Goal: Information Seeking & Learning: Learn about a topic

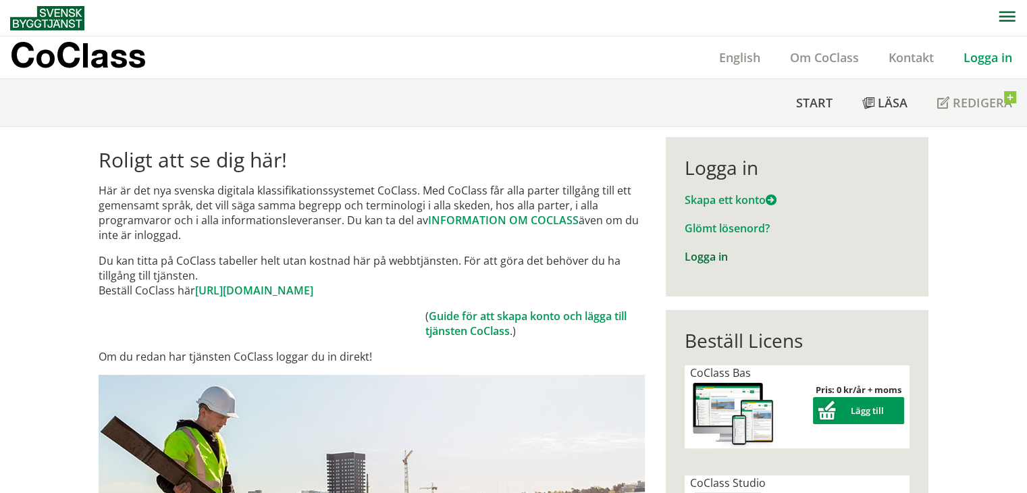
click at [702, 253] on link "Logga in" at bounding box center [706, 256] width 43 height 15
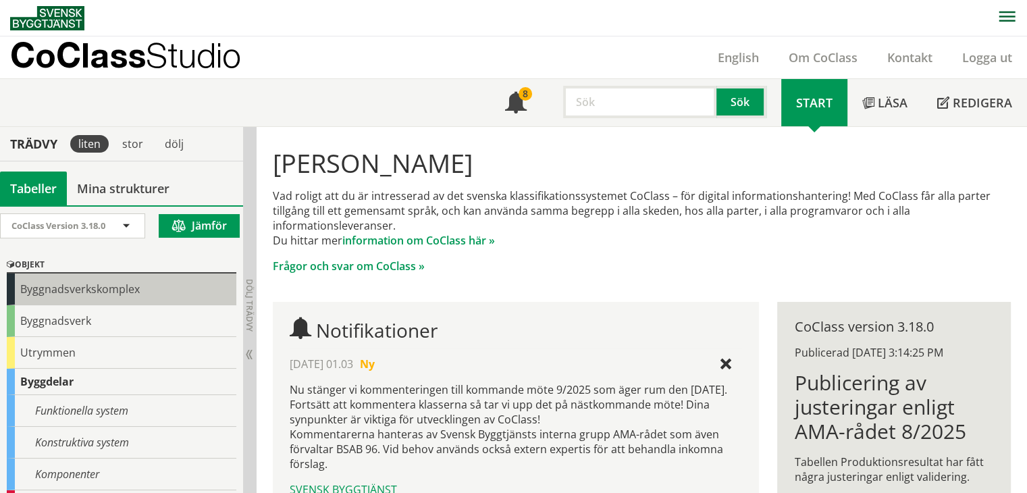
click at [180, 292] on div "Byggnadsverkskomplex" at bounding box center [122, 289] width 230 height 32
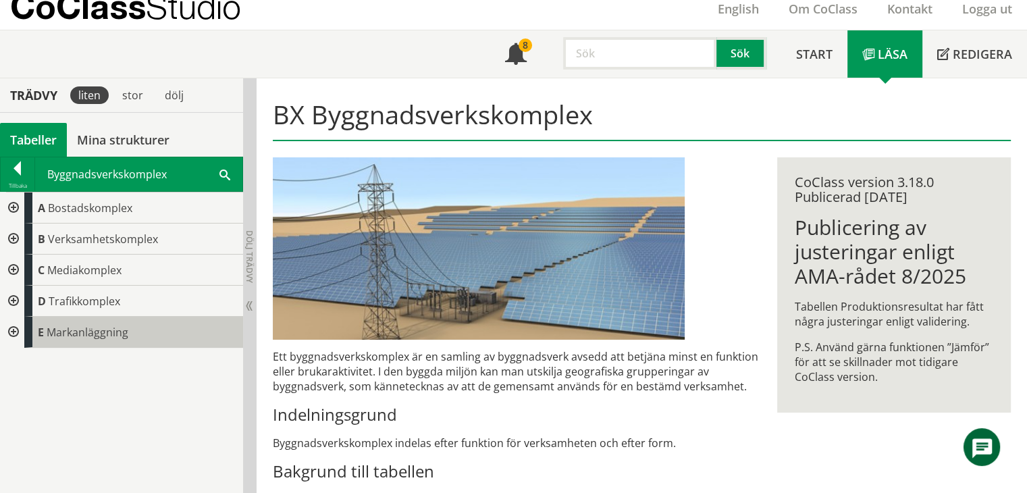
scroll to position [68, 0]
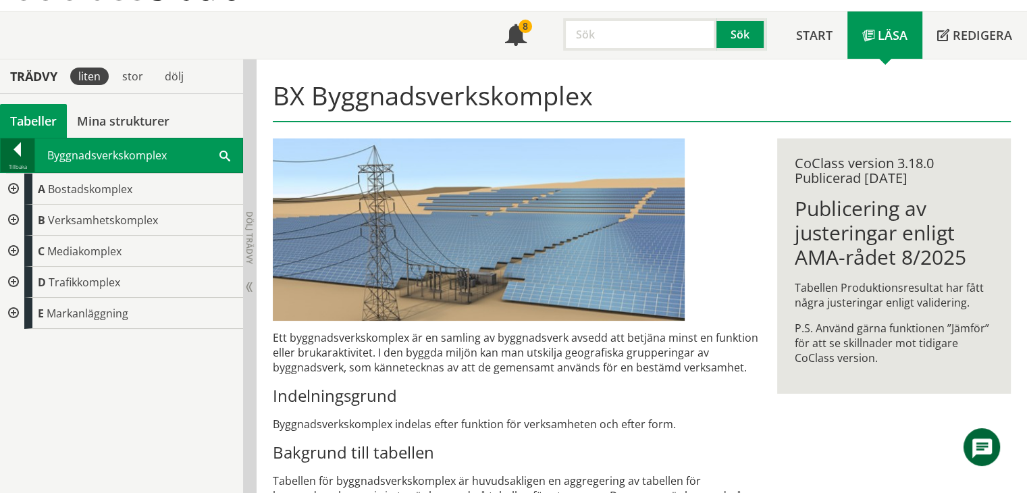
click at [20, 149] on div at bounding box center [18, 151] width 34 height 19
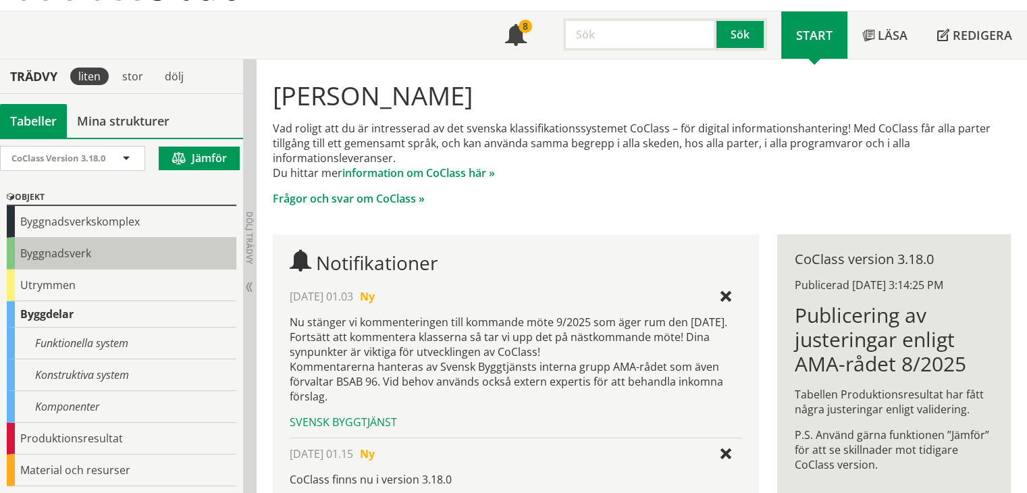
click at [46, 246] on div "Byggnadsverk" at bounding box center [122, 254] width 230 height 32
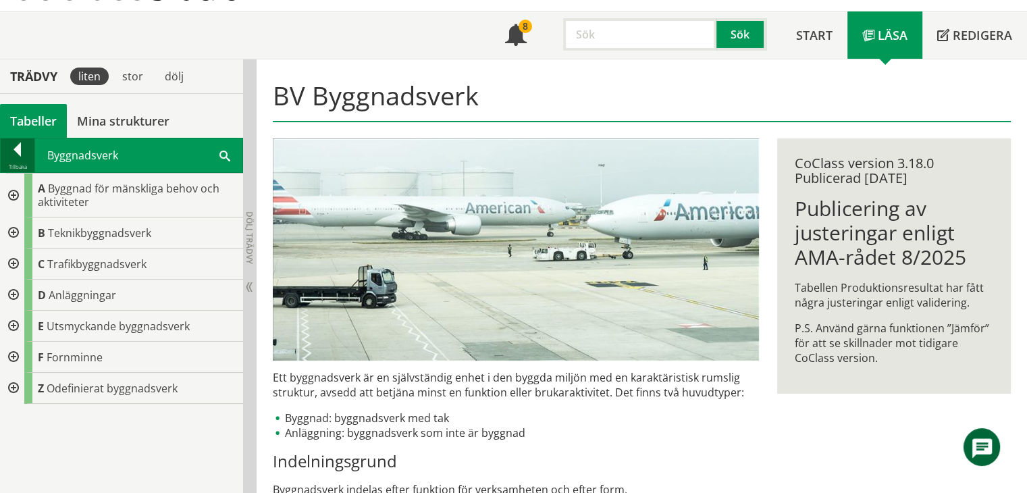
click at [22, 152] on div at bounding box center [18, 151] width 34 height 19
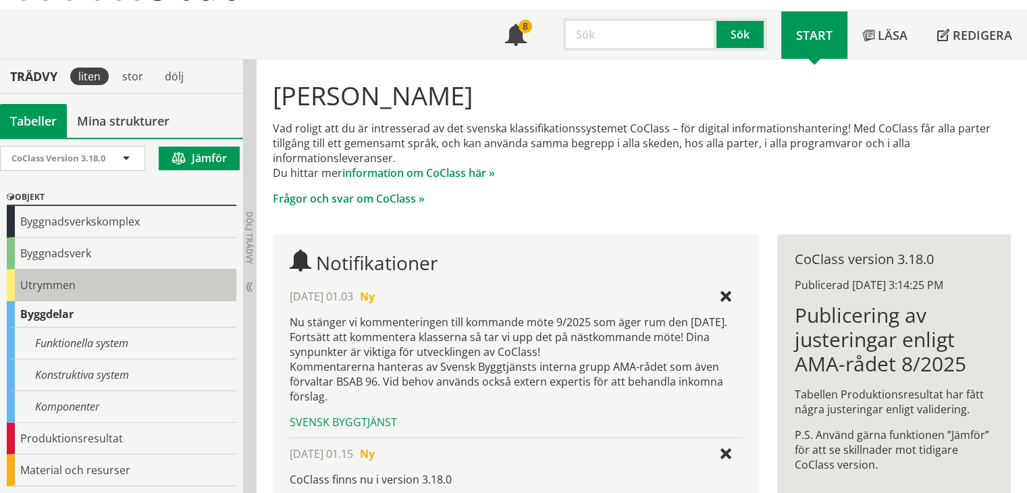
click at [53, 287] on div "Utrymmen" at bounding box center [122, 285] width 230 height 32
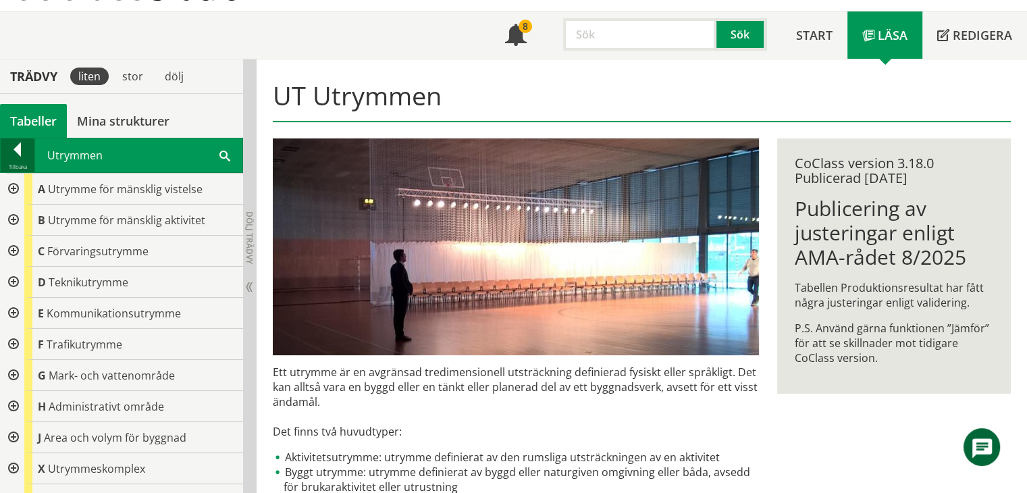
click at [16, 155] on div at bounding box center [18, 151] width 34 height 19
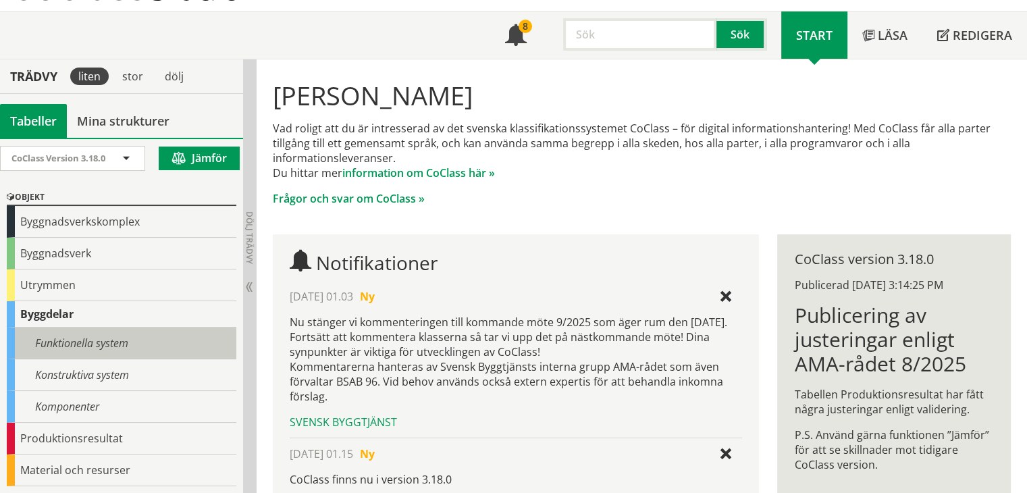
click at [105, 342] on div "Funktionella system" at bounding box center [122, 343] width 230 height 32
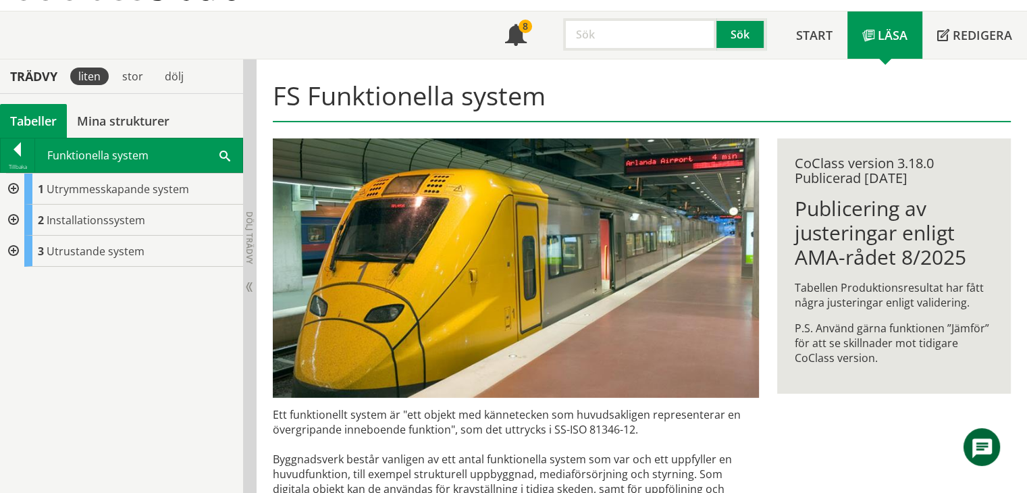
click at [14, 246] on div at bounding box center [12, 251] width 24 height 31
click at [14, 188] on div at bounding box center [12, 189] width 24 height 31
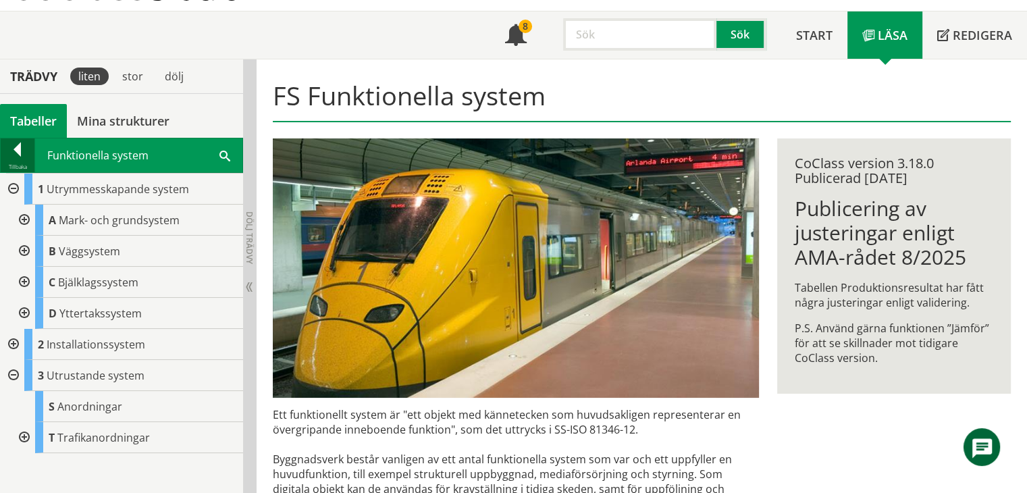
click at [19, 151] on div at bounding box center [18, 151] width 34 height 19
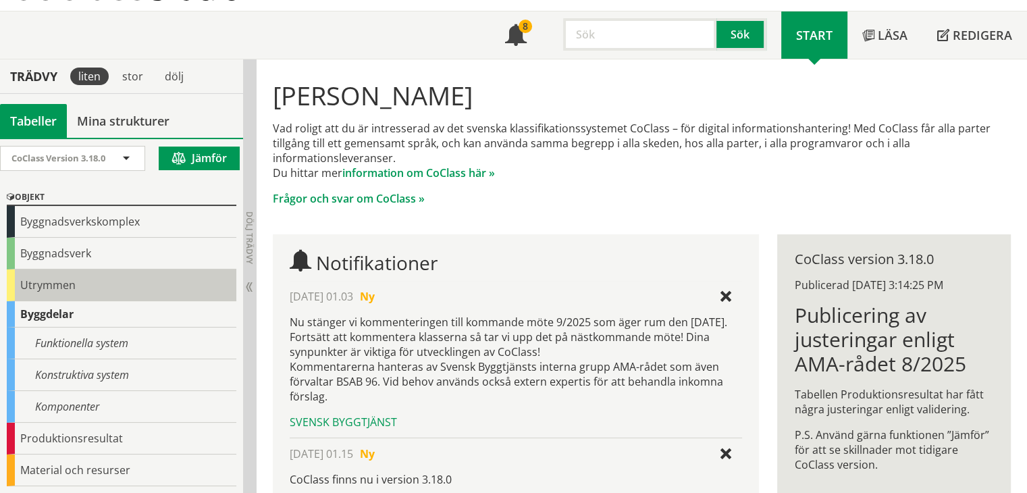
click at [67, 288] on div "Utrymmen" at bounding box center [122, 285] width 230 height 32
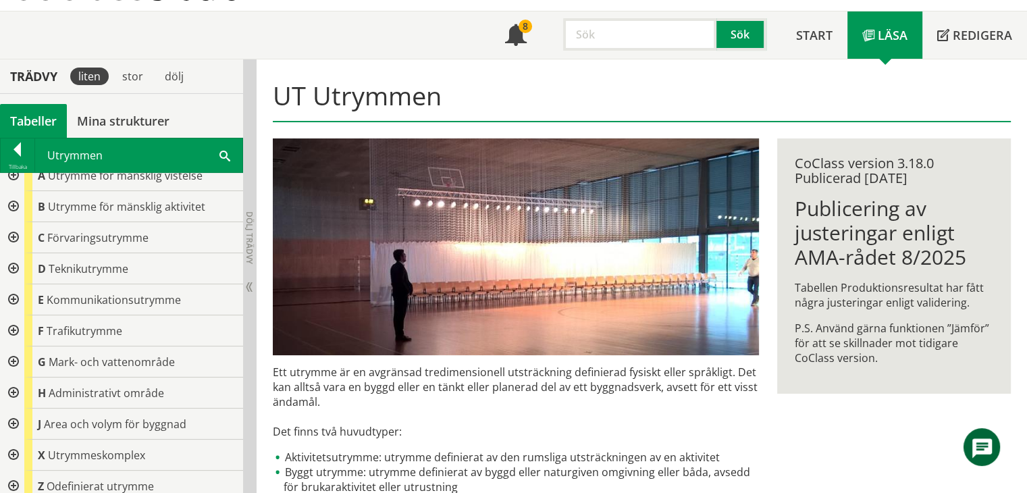
scroll to position [22, 0]
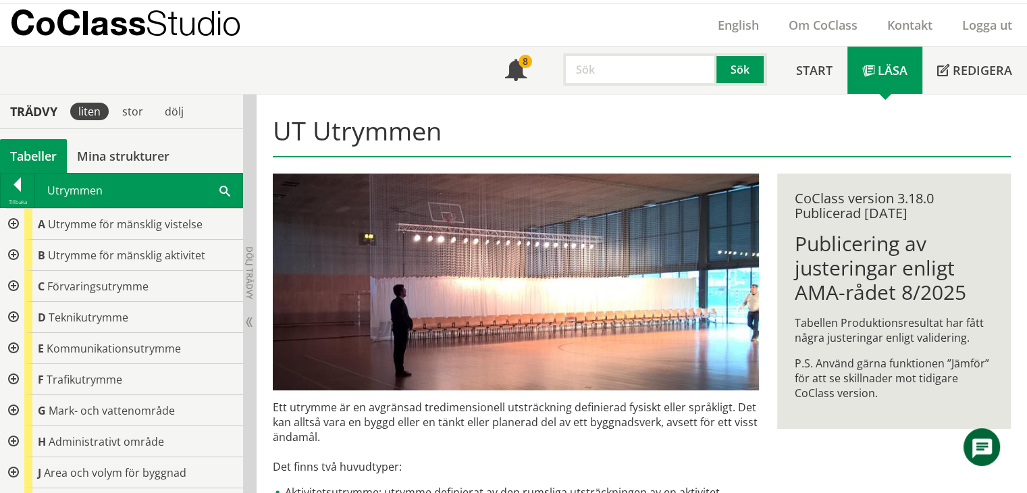
scroll to position [0, 0]
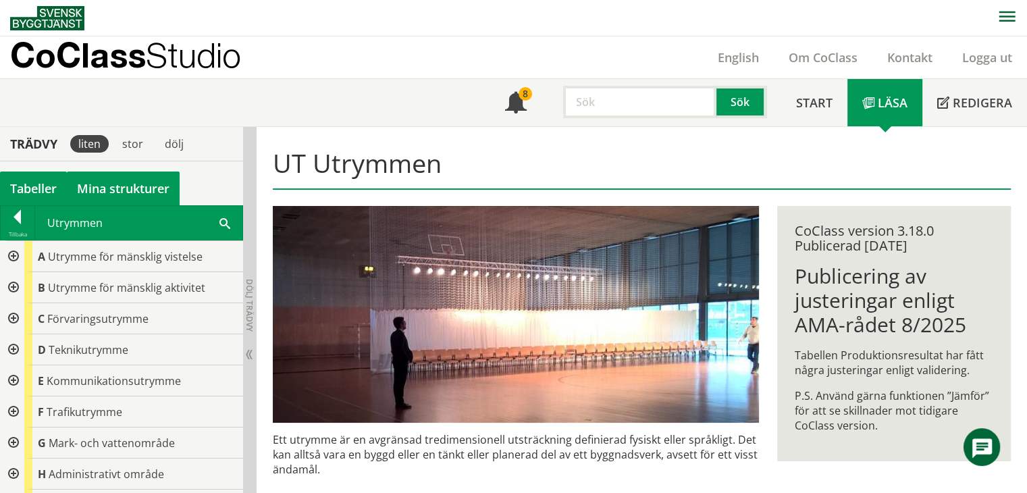
click at [128, 188] on link "Mina strukturer" at bounding box center [123, 189] width 113 height 34
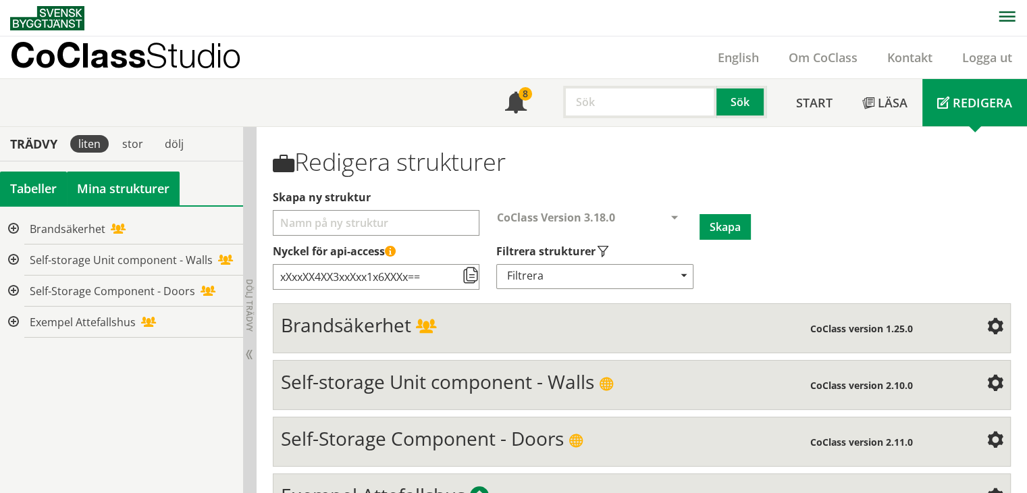
click at [59, 184] on div "Tabeller" at bounding box center [33, 189] width 67 height 34
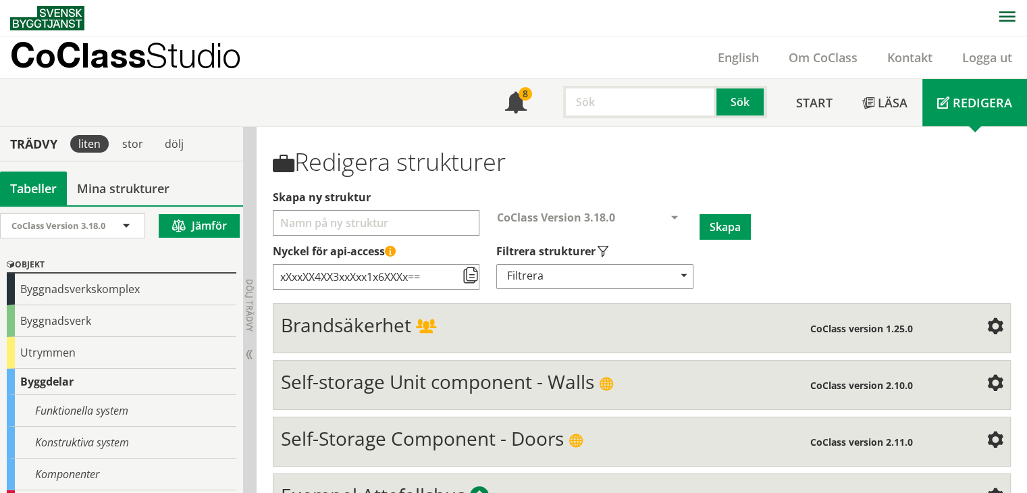
click at [370, 433] on span "Self-Storage Component - Doors" at bounding box center [422, 438] width 283 height 26
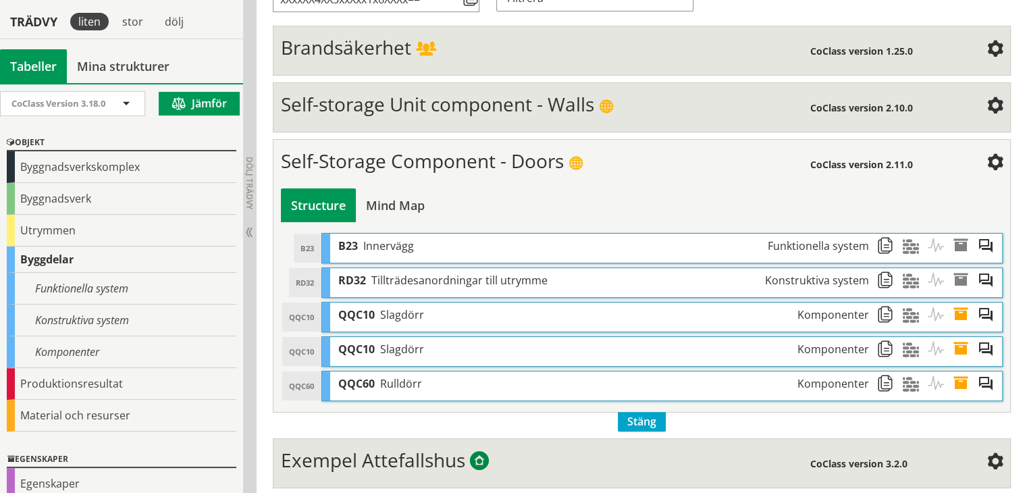
scroll to position [282, 0]
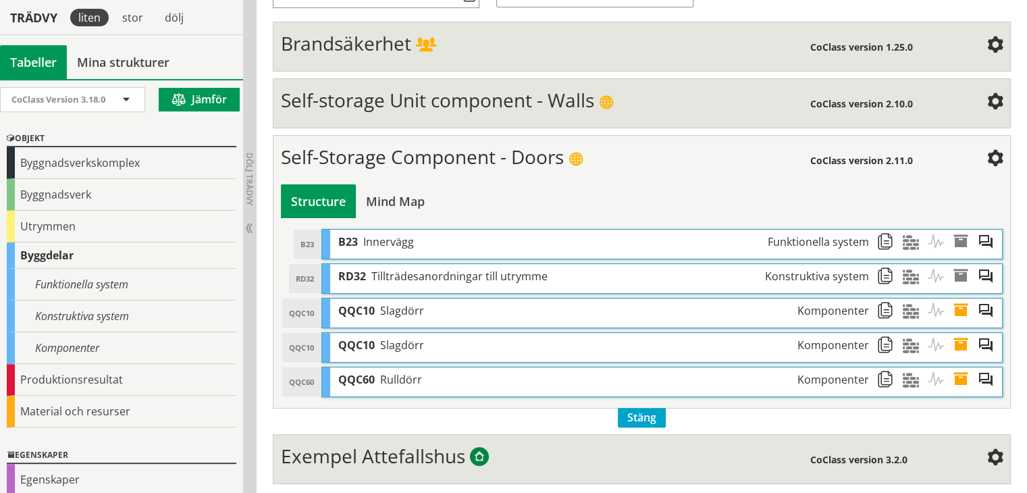
click at [399, 309] on span "Slagdörr" at bounding box center [402, 310] width 44 height 15
click at [311, 309] on div "QQC10" at bounding box center [301, 312] width 38 height 29
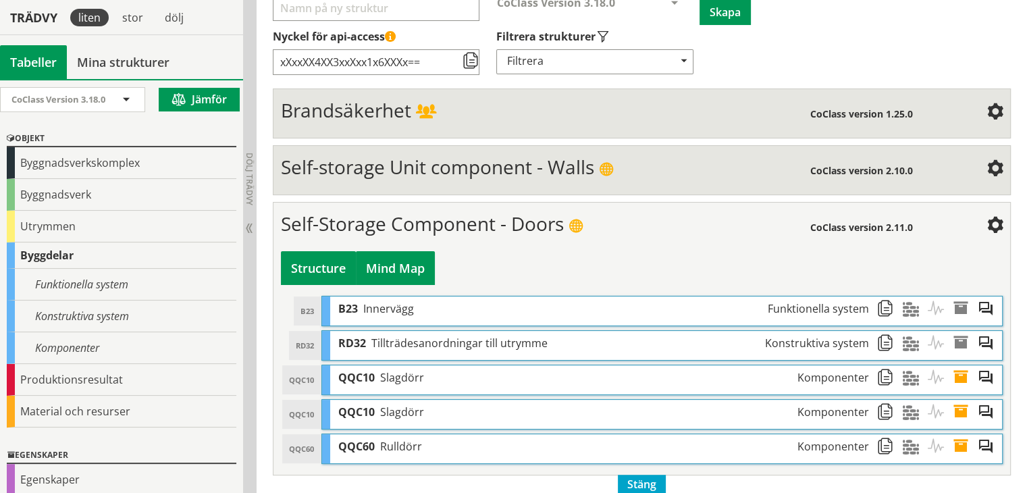
click at [413, 264] on div "Mind Map" at bounding box center [395, 268] width 79 height 34
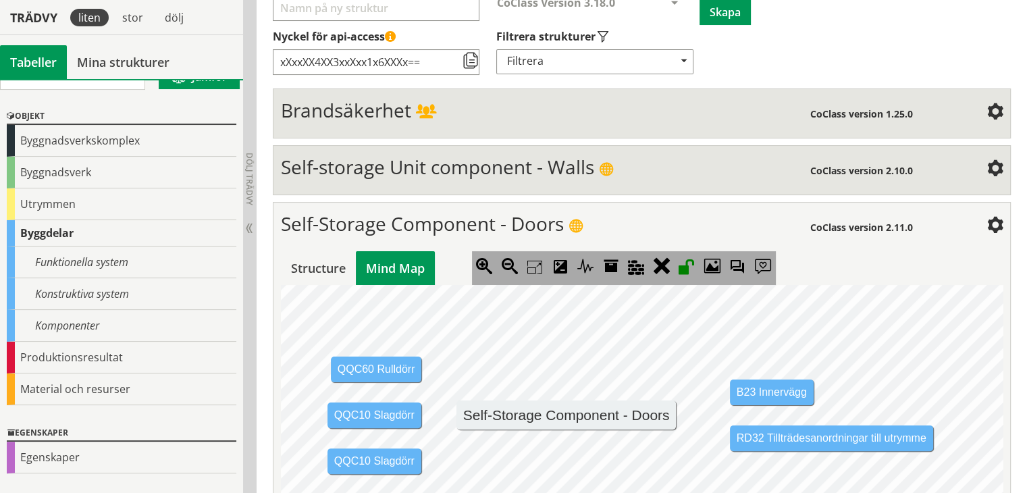
scroll to position [0, 0]
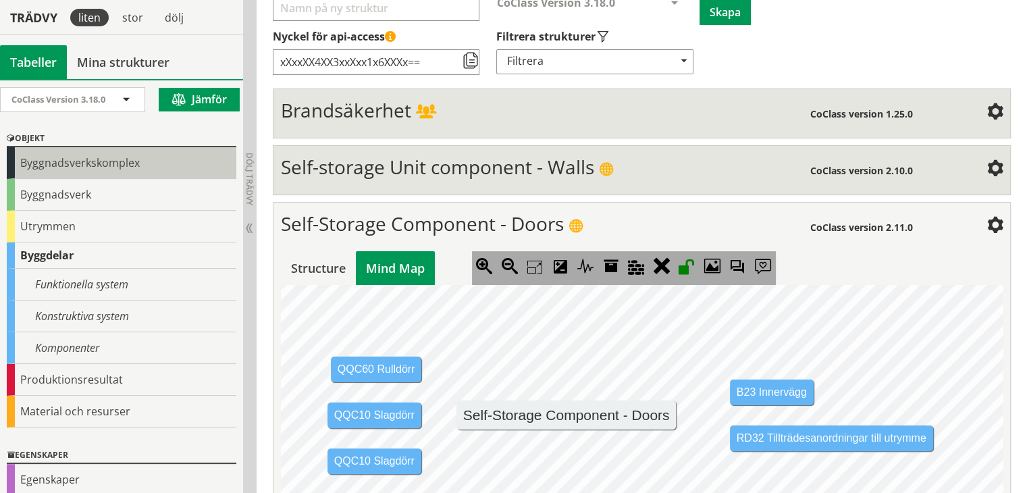
click at [70, 165] on div "Byggnadsverkskomplex" at bounding box center [122, 163] width 230 height 32
